Goal: Task Accomplishment & Management: Complete application form

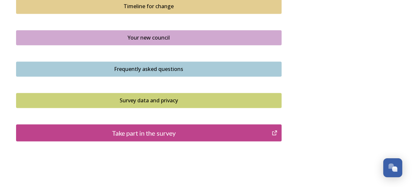
scroll to position [516, 0]
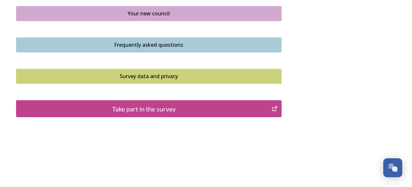
click at [274, 108] on icon "Take part in the survey" at bounding box center [274, 108] width 6 height 7
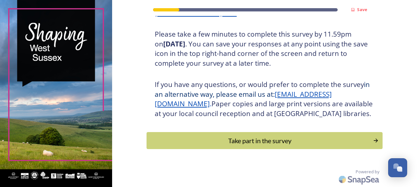
scroll to position [127, 0]
click at [265, 138] on div "Take part in the survey" at bounding box center [259, 141] width 221 height 10
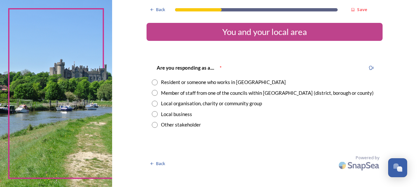
click at [158, 81] on div "Resident or someone who works in [GEOGRAPHIC_DATA]" at bounding box center [264, 83] width 225 height 8
radio input "true"
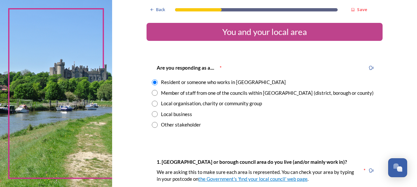
scroll to position [98, 0]
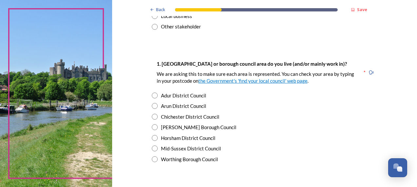
click at [152, 95] on input "radio" at bounding box center [155, 96] width 6 height 6
radio input "true"
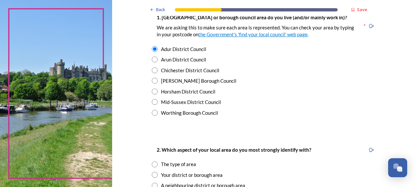
scroll to position [197, 0]
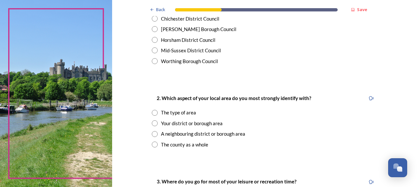
click at [153, 146] on input "radio" at bounding box center [155, 145] width 6 height 6
radio input "true"
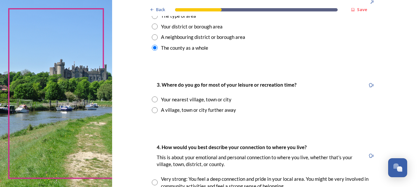
scroll to position [295, 0]
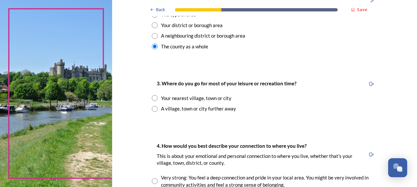
click at [152, 97] on input "radio" at bounding box center [155, 98] width 6 height 6
radio input "true"
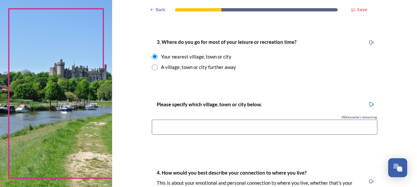
scroll to position [360, 0]
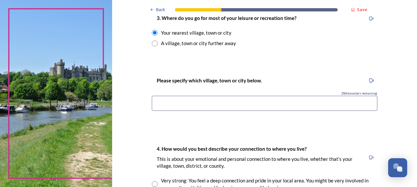
click at [176, 97] on input at bounding box center [264, 103] width 225 height 15
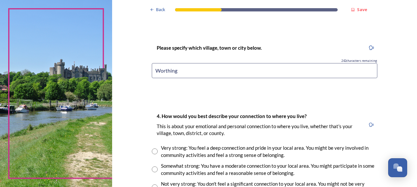
scroll to position [491, 0]
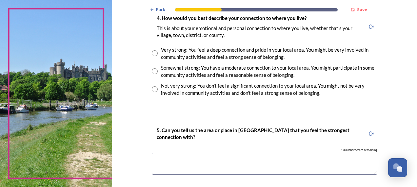
type input "Worthing"
click at [153, 54] on input "radio" at bounding box center [155, 53] width 6 height 6
radio input "true"
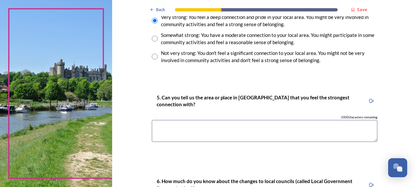
click at [235, 130] on textarea at bounding box center [264, 131] width 225 height 22
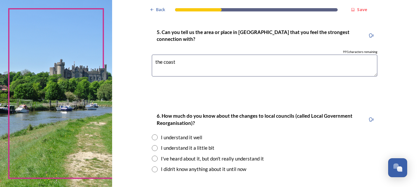
scroll to position [622, 0]
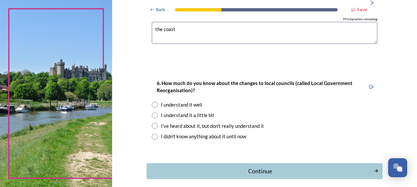
type textarea "the coast"
click at [152, 105] on input "radio" at bounding box center [155, 105] width 6 height 6
radio input "true"
click at [267, 169] on div "Continue" at bounding box center [260, 171] width 220 height 9
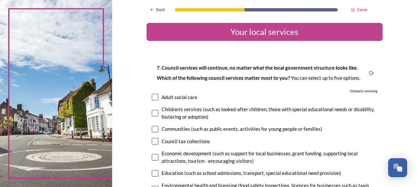
click at [155, 97] on input "checkbox" at bounding box center [155, 97] width 7 height 7
checkbox input "true"
click at [154, 113] on input "checkbox" at bounding box center [155, 113] width 7 height 7
checkbox input "true"
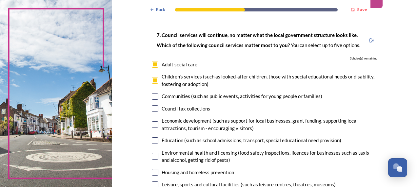
scroll to position [66, 0]
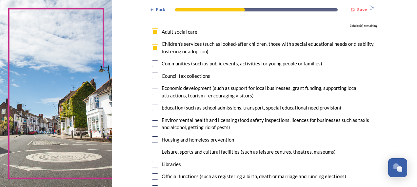
click at [152, 109] on input "checkbox" at bounding box center [155, 108] width 7 height 7
checkbox input "true"
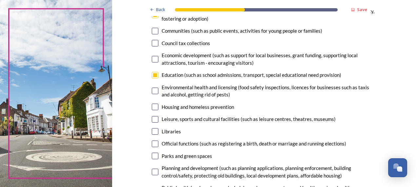
click at [155, 121] on input "checkbox" at bounding box center [155, 119] width 7 height 7
checkbox input "true"
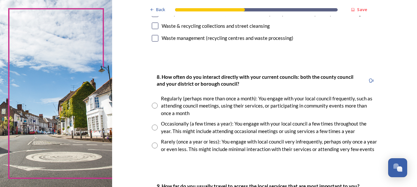
scroll to position [328, 0]
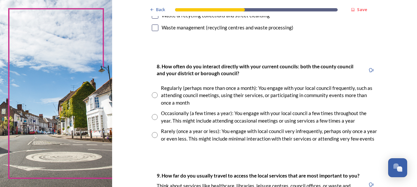
click at [152, 118] on input "radio" at bounding box center [155, 117] width 6 height 6
radio input "true"
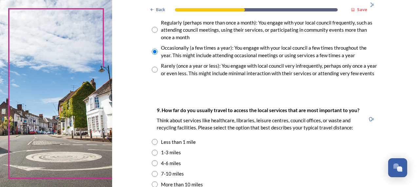
scroll to position [459, 0]
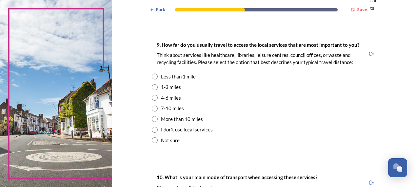
click at [152, 119] on input "radio" at bounding box center [155, 119] width 6 height 6
radio input "true"
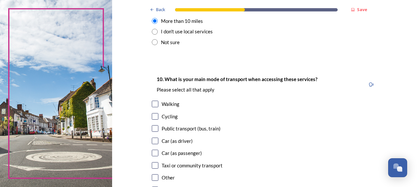
scroll to position [622, 0]
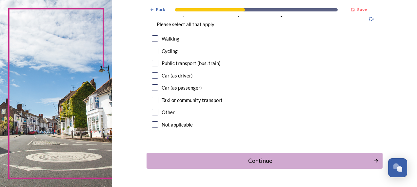
click at [152, 79] on input "checkbox" at bounding box center [155, 75] width 7 height 7
checkbox input "true"
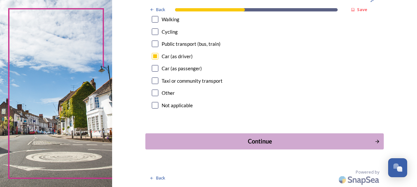
click at [265, 139] on div "Continue" at bounding box center [260, 141] width 222 height 9
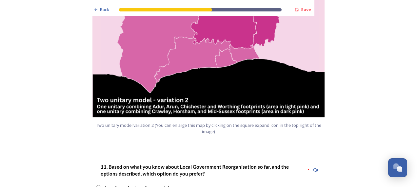
scroll to position [852, 0]
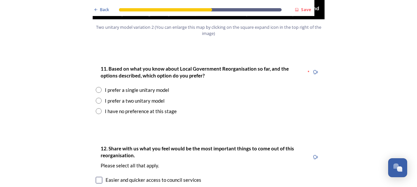
click at [96, 87] on input "radio" at bounding box center [99, 90] width 6 height 6
radio input "true"
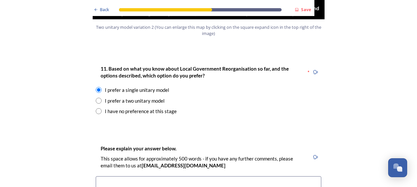
scroll to position [917, 0]
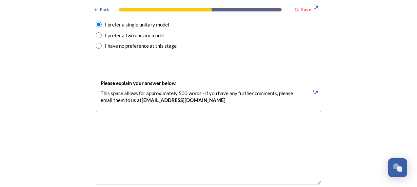
click at [159, 118] on textarea at bounding box center [208, 148] width 225 height 74
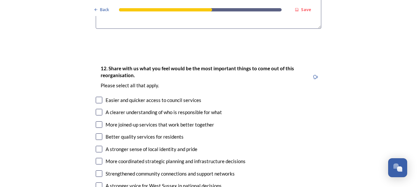
scroll to position [1081, 0]
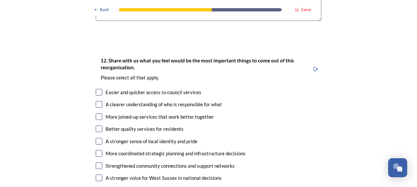
type textarea "I feel very strongly that WSCC should not be split up - it will cost more and w…"
click at [96, 114] on input "checkbox" at bounding box center [99, 117] width 7 height 7
checkbox input "true"
click at [97, 138] on input "checkbox" at bounding box center [99, 141] width 7 height 7
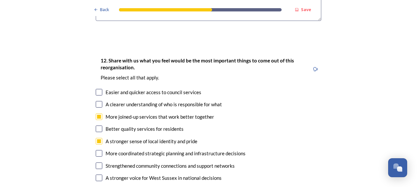
checkbox input "false"
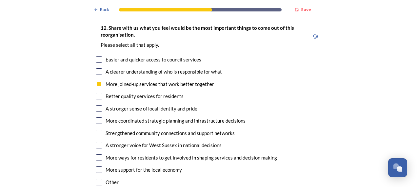
click at [96, 142] on input "checkbox" at bounding box center [99, 145] width 7 height 7
checkbox input "true"
click at [96, 167] on input "checkbox" at bounding box center [99, 170] width 7 height 7
checkbox input "true"
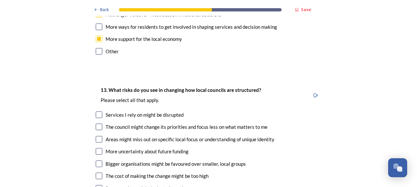
scroll to position [1278, 0]
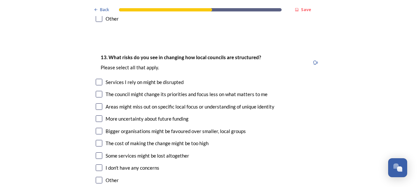
click at [96, 79] on input "checkbox" at bounding box center [99, 82] width 7 height 7
checkbox input "true"
click at [96, 91] on input "checkbox" at bounding box center [99, 94] width 7 height 7
checkbox input "true"
click at [98, 116] on input "checkbox" at bounding box center [99, 119] width 7 height 7
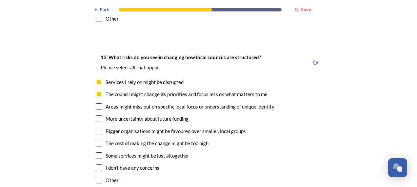
checkbox input "true"
click at [97, 140] on input "checkbox" at bounding box center [99, 143] width 7 height 7
checkbox input "true"
click at [96, 153] on input "checkbox" at bounding box center [99, 156] width 7 height 7
checkbox input "true"
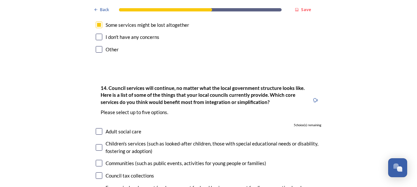
scroll to position [1441, 0]
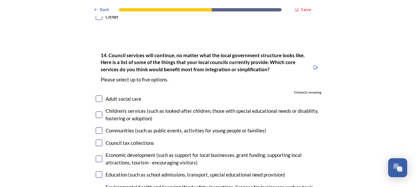
click at [96, 127] on input "checkbox" at bounding box center [99, 130] width 7 height 7
checkbox input "true"
click at [96, 140] on input "checkbox" at bounding box center [99, 143] width 7 height 7
checkbox input "true"
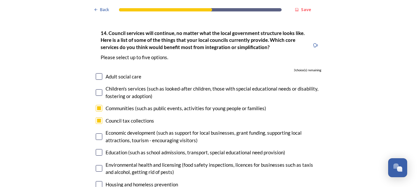
scroll to position [1474, 0]
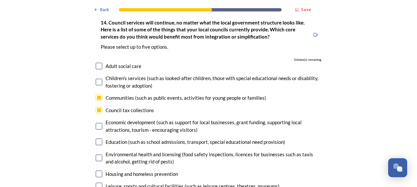
click at [96, 155] on input "checkbox" at bounding box center [99, 158] width 7 height 7
checkbox input "true"
click at [96, 171] on input "checkbox" at bounding box center [99, 174] width 7 height 7
checkbox input "true"
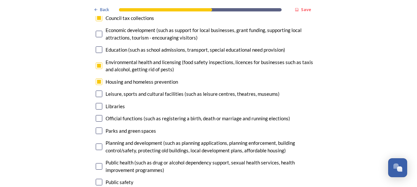
scroll to position [1572, 0]
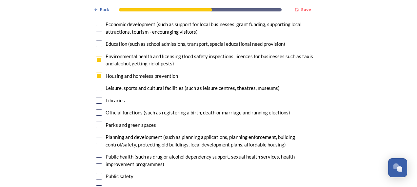
click at [96, 138] on input "checkbox" at bounding box center [99, 141] width 7 height 7
checkbox input "true"
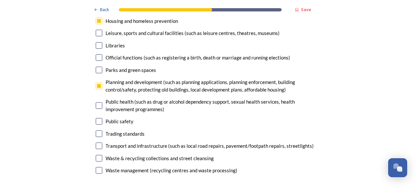
scroll to position [1638, 0]
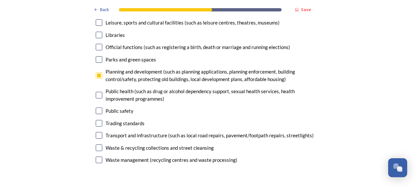
click at [96, 132] on input "checkbox" at bounding box center [99, 135] width 7 height 7
click at [98, 132] on input "checkbox" at bounding box center [99, 135] width 7 height 7
checkbox input "false"
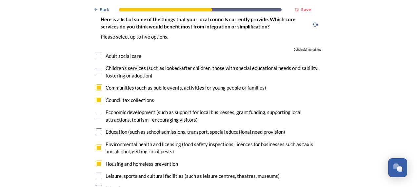
scroll to position [1474, 0]
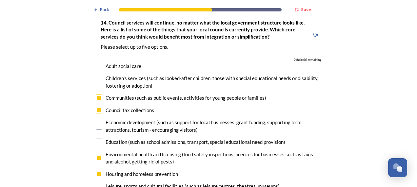
click at [96, 95] on input "checkbox" at bounding box center [99, 98] width 7 height 7
checkbox input "false"
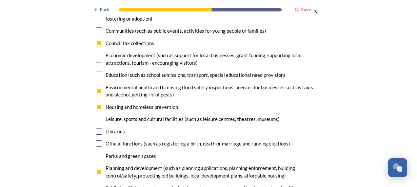
scroll to position [1638, 0]
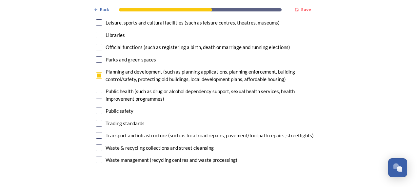
click at [96, 132] on input "checkbox" at bounding box center [99, 135] width 7 height 7
checkbox input "true"
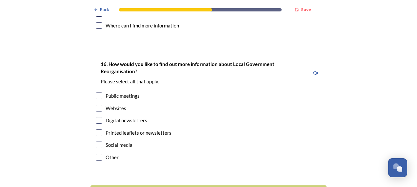
scroll to position [1965, 0]
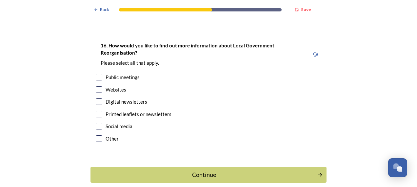
click at [96, 86] on input "checkbox" at bounding box center [99, 89] width 7 height 7
checkbox input "true"
click at [97, 74] on input "checkbox" at bounding box center [99, 77] width 7 height 7
checkbox input "true"
click at [197, 171] on div "Continue" at bounding box center [204, 175] width 222 height 9
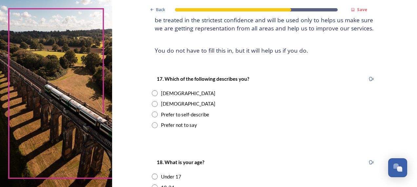
scroll to position [66, 0]
click at [152, 94] on input "radio" at bounding box center [155, 93] width 6 height 6
radio input "true"
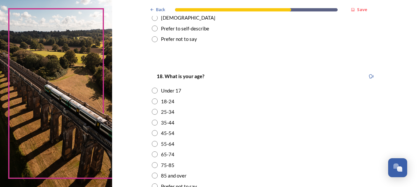
scroll to position [164, 0]
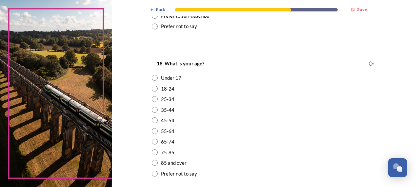
click at [150, 124] on div "18. What is your age? Under [PHONE_NUMBER] [PHONE_NUMBER] [PHONE_NUMBER] 75-85 …" at bounding box center [264, 118] width 236 height 131
drag, startPoint x: 151, startPoint y: 120, endPoint x: 187, endPoint y: 113, distance: 37.5
click at [152, 119] on input "radio" at bounding box center [155, 121] width 6 height 6
radio input "true"
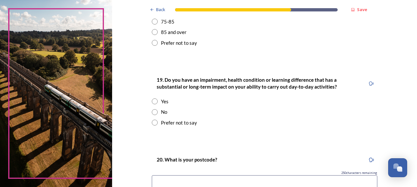
click at [152, 113] on input "radio" at bounding box center [155, 112] width 6 height 6
radio input "true"
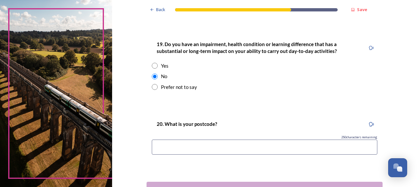
scroll to position [360, 0]
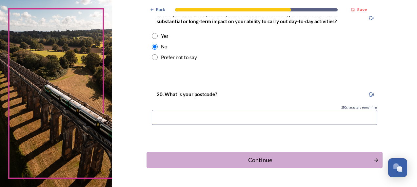
click at [209, 117] on input at bounding box center [264, 117] width 225 height 15
type input "Bn15 9LJ"
click at [270, 162] on div "Continue" at bounding box center [260, 160] width 222 height 9
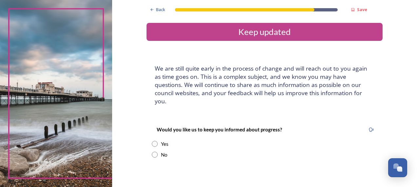
click at [152, 152] on input "radio" at bounding box center [155, 155] width 6 height 6
radio input "true"
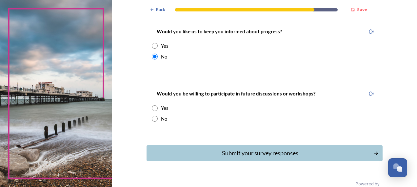
click at [152, 116] on input "radio" at bounding box center [155, 119] width 6 height 6
radio input "true"
click at [253, 149] on div "Submit your survey responses" at bounding box center [260, 153] width 222 height 9
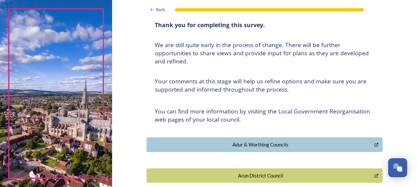
scroll to position [66, 0]
